Goal: Find specific page/section: Find specific page/section

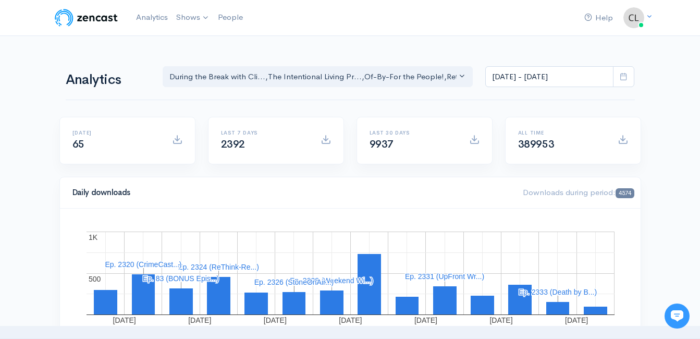
click at [150, 13] on link "Analytics" at bounding box center [152, 17] width 40 height 22
click at [156, 16] on link "Analytics" at bounding box center [152, 17] width 40 height 22
click at [151, 19] on link "Analytics" at bounding box center [152, 17] width 40 height 22
